Goal: Find specific page/section: Find specific page/section

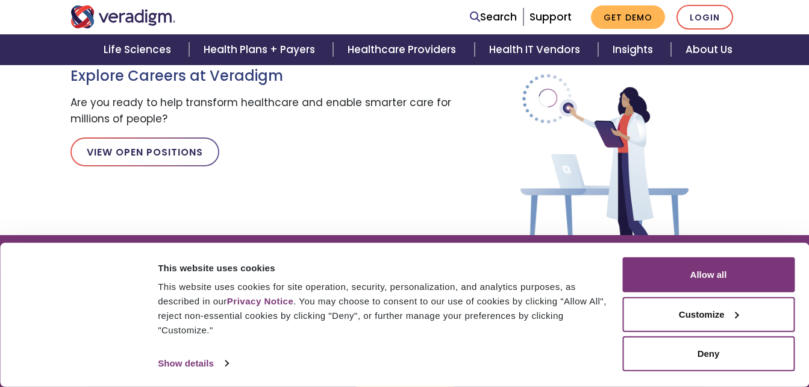
scroll to position [1375, 0]
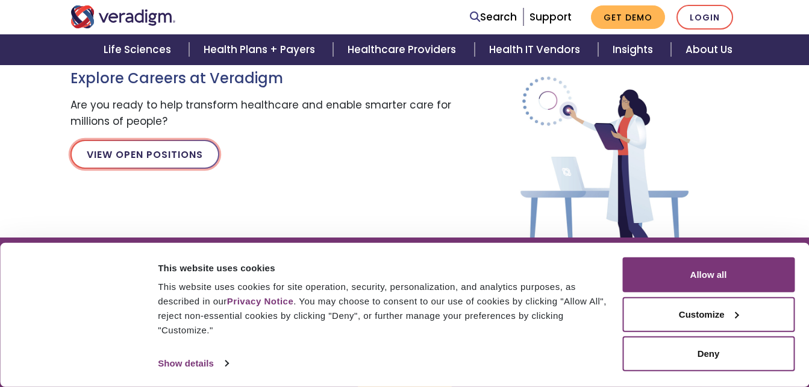
click at [196, 161] on link "View Open Positions" at bounding box center [144, 154] width 149 height 29
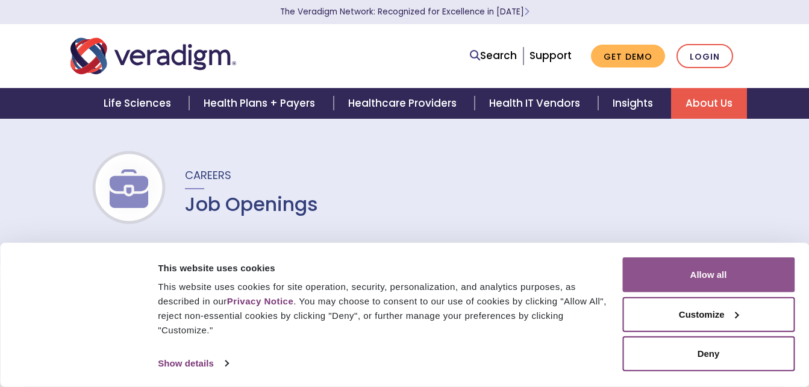
click at [701, 278] on button "Allow all" at bounding box center [708, 274] width 172 height 35
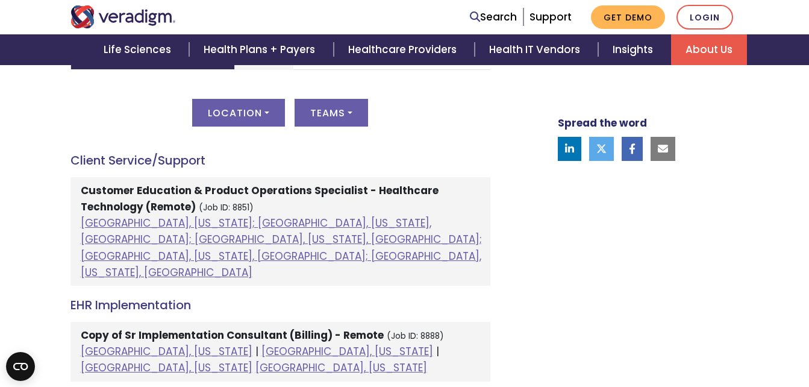
scroll to position [626, 0]
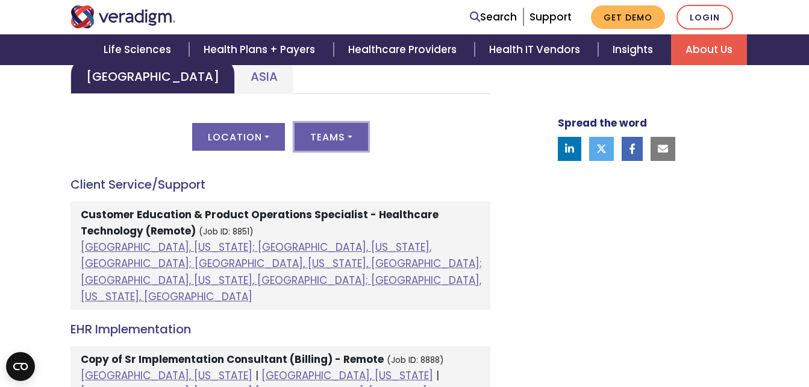
click at [354, 137] on button "Teams" at bounding box center [331, 137] width 73 height 28
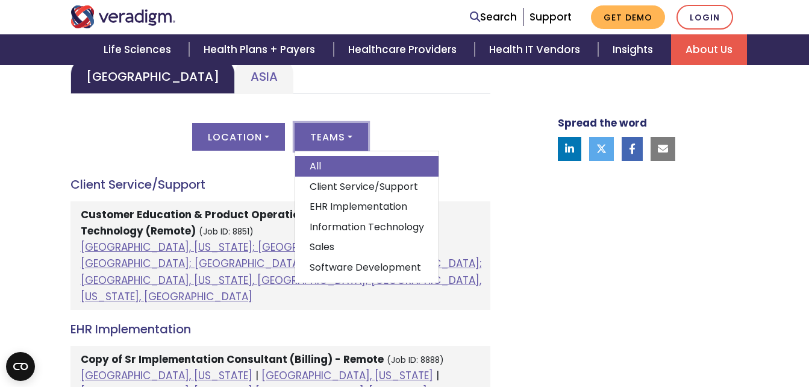
click at [420, 140] on div "Location All [GEOGRAPHIC_DATA], [US_STATE]; [GEOGRAPHIC_DATA], [US_STATE], [GEO…" at bounding box center [280, 144] width 420 height 42
